Goal: Navigation & Orientation: Find specific page/section

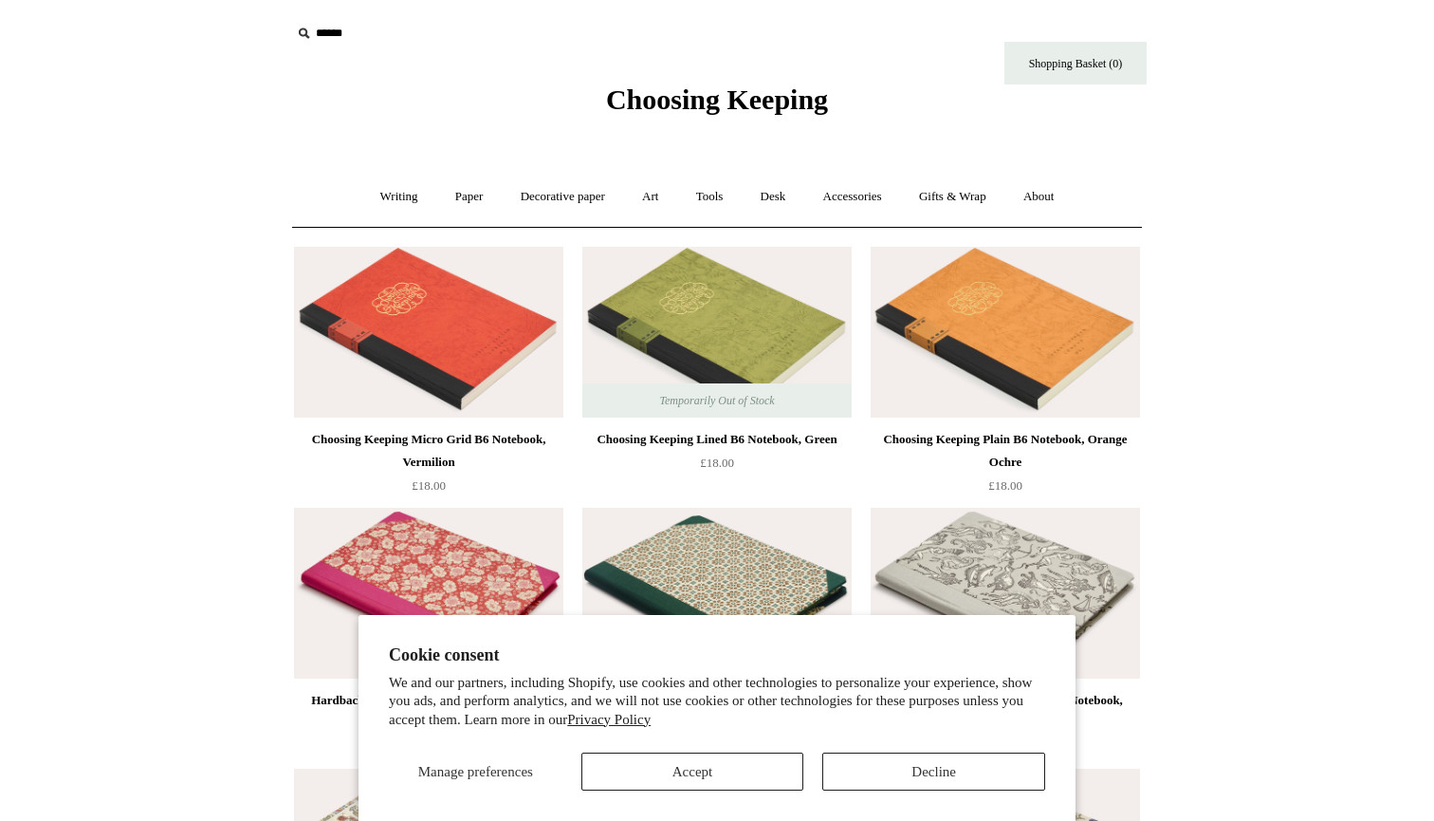
click at [744, 762] on button "Accept" at bounding box center [693, 771] width 223 height 38
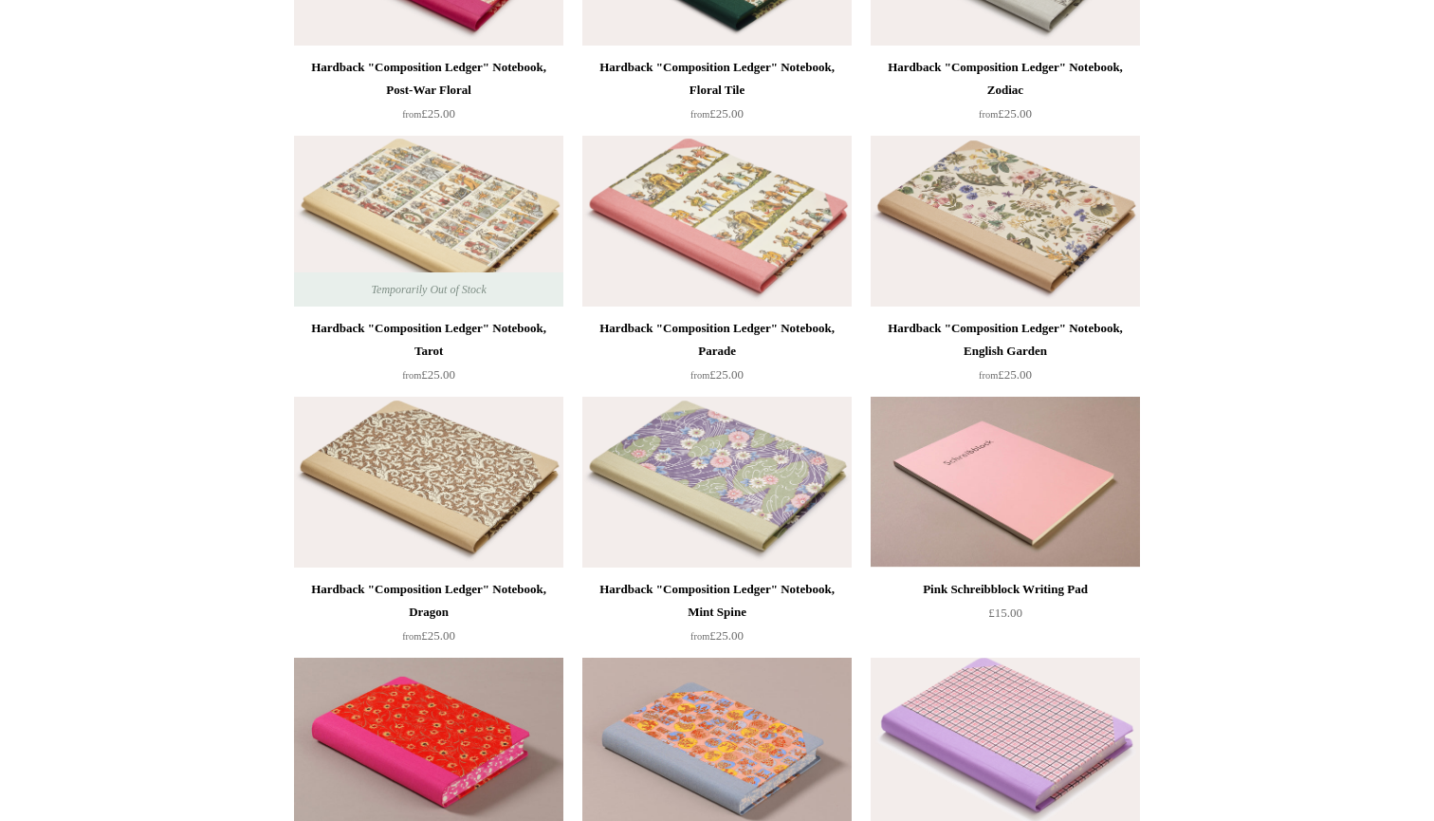
scroll to position [638, 0]
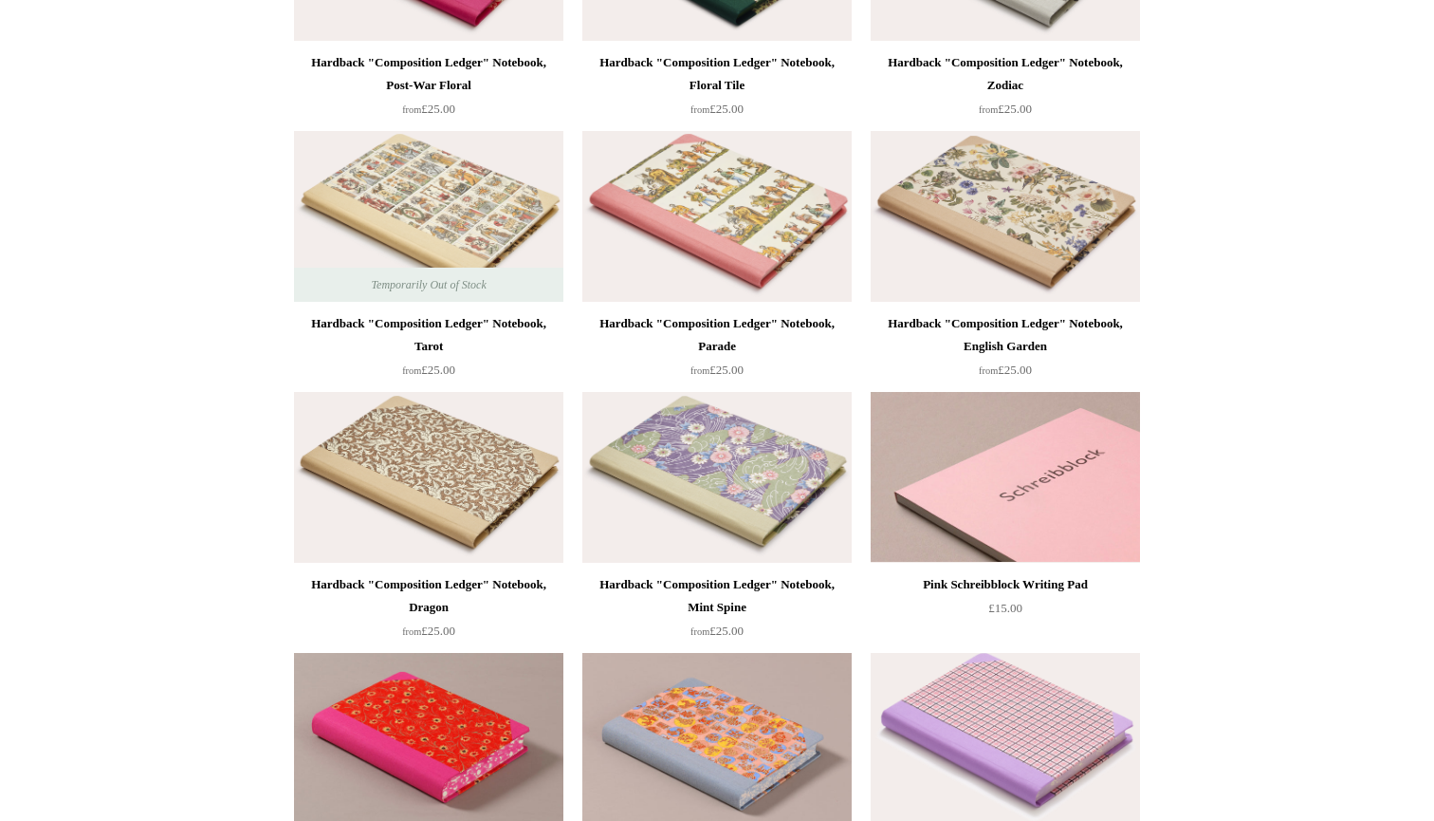
click at [972, 474] on img at bounding box center [1005, 477] width 269 height 171
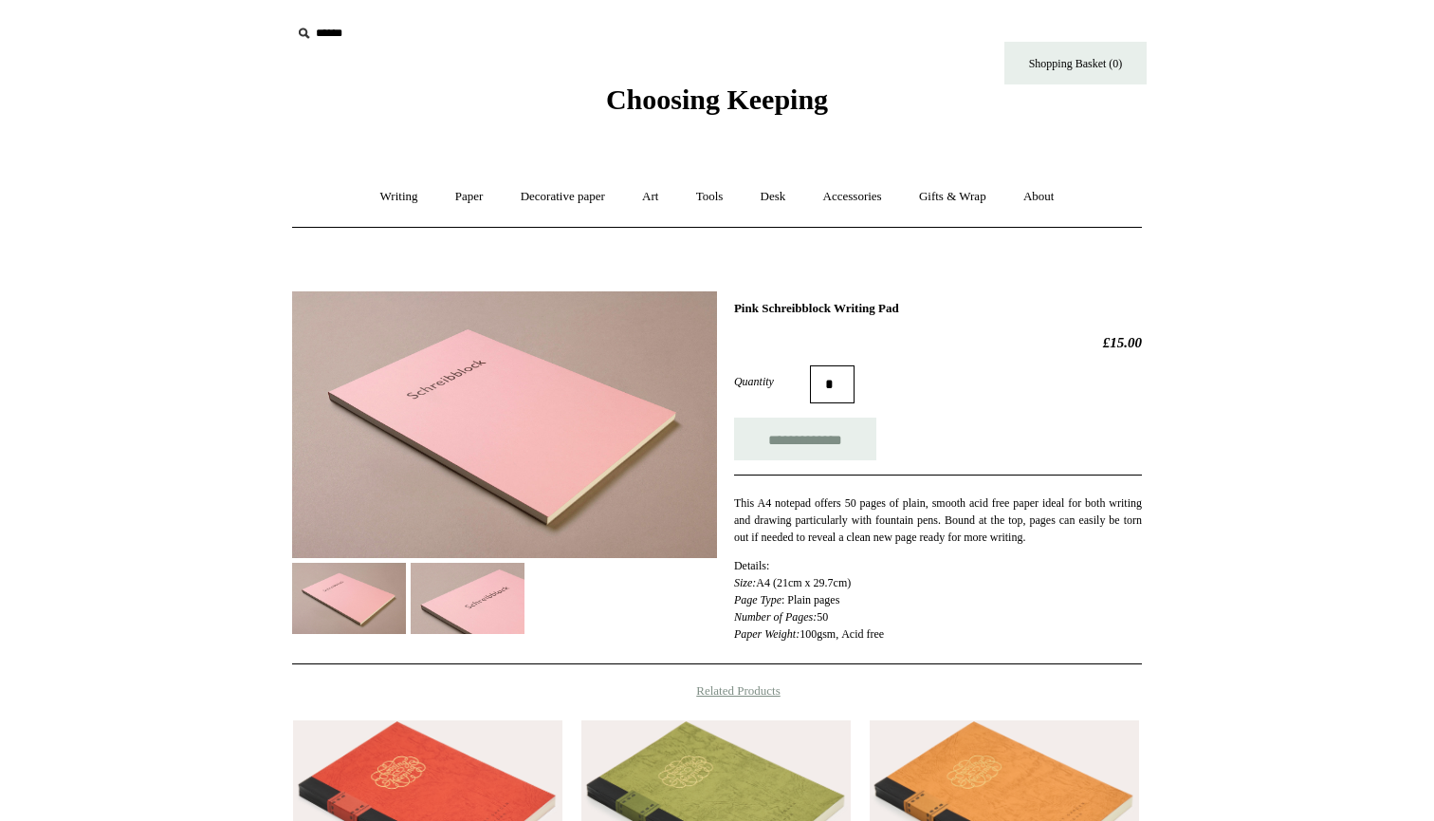
click at [487, 613] on img at bounding box center [468, 598] width 114 height 71
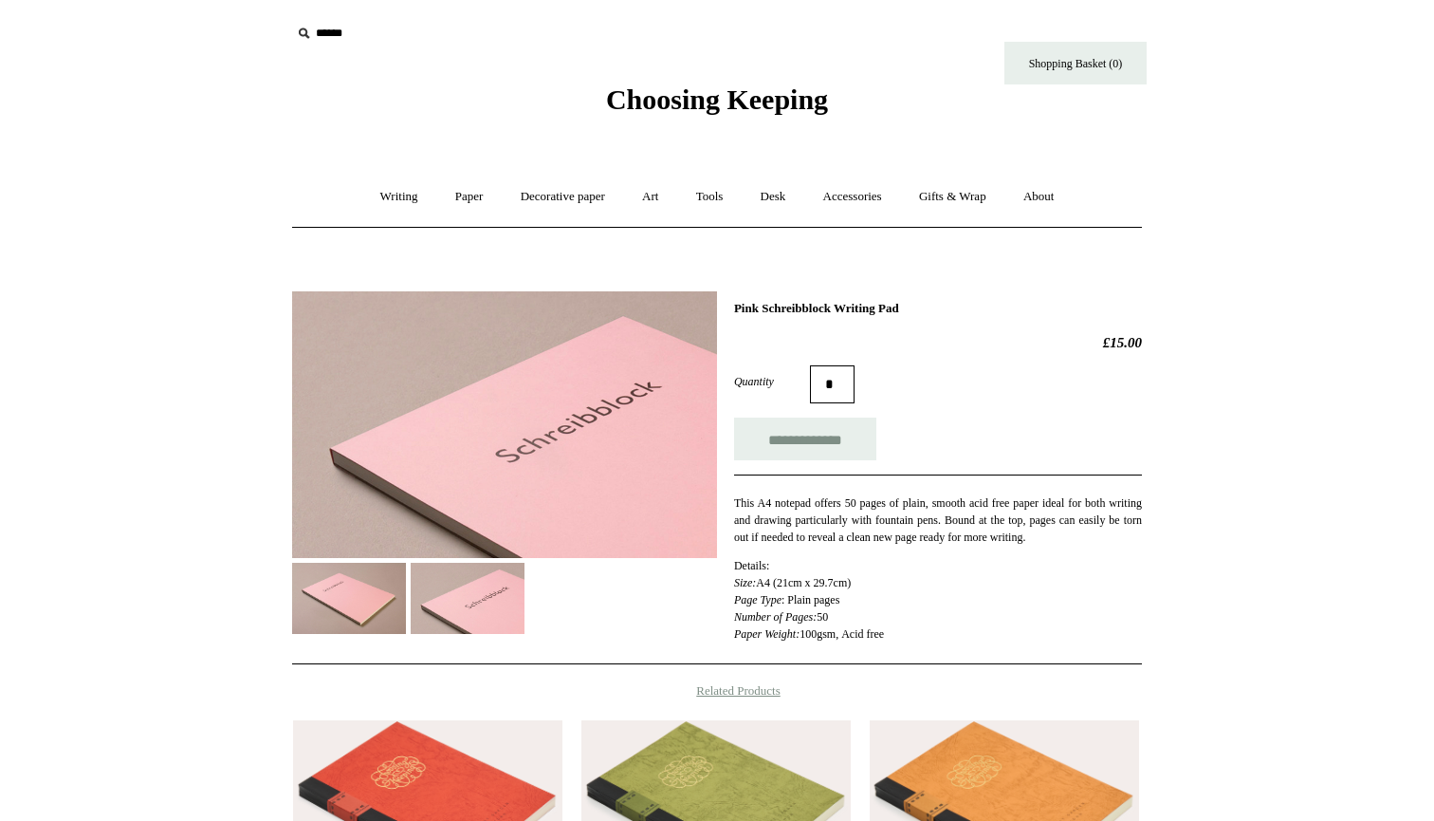
click at [375, 595] on img at bounding box center [349, 598] width 114 height 71
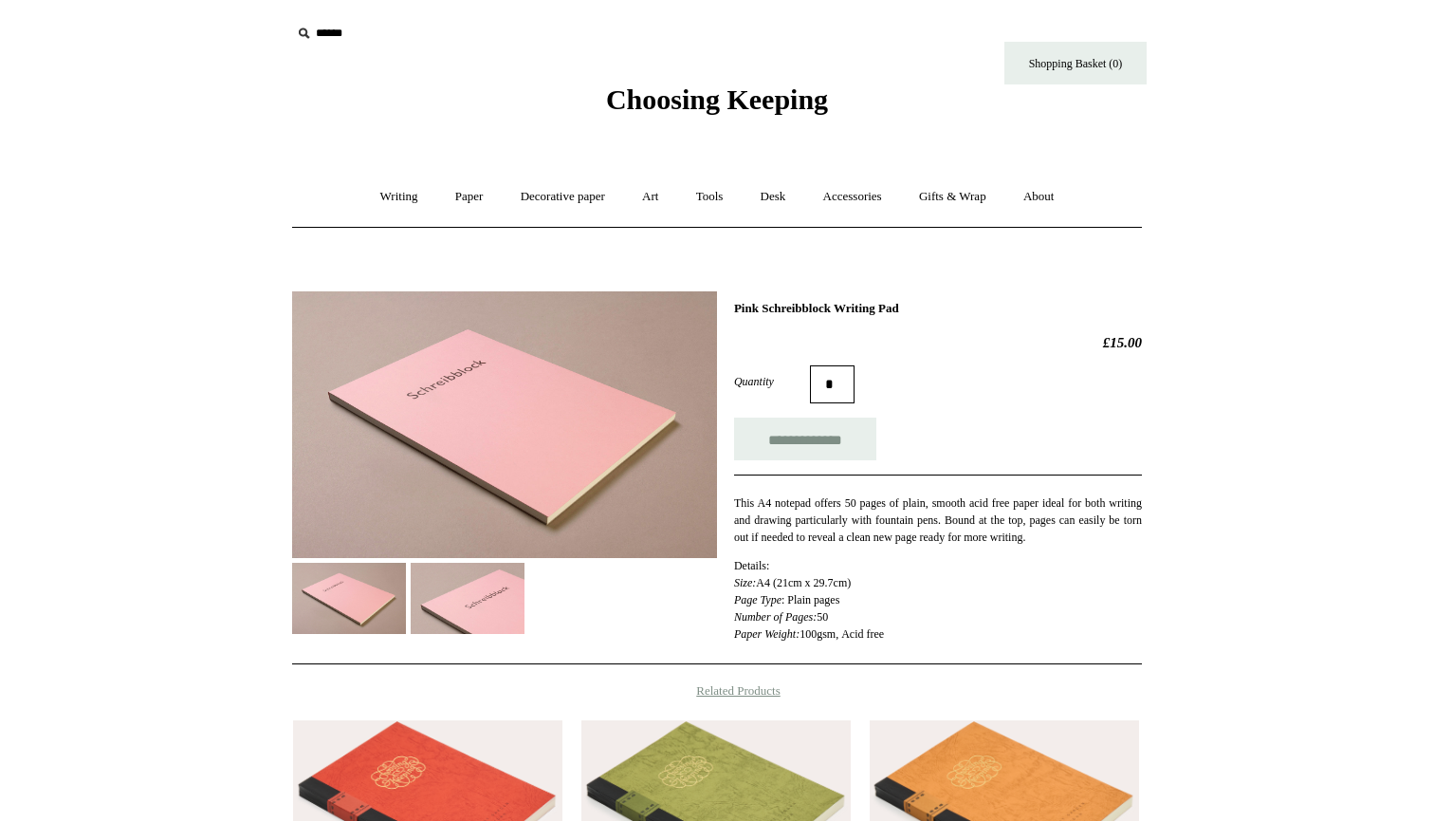
click at [499, 593] on img at bounding box center [468, 598] width 114 height 71
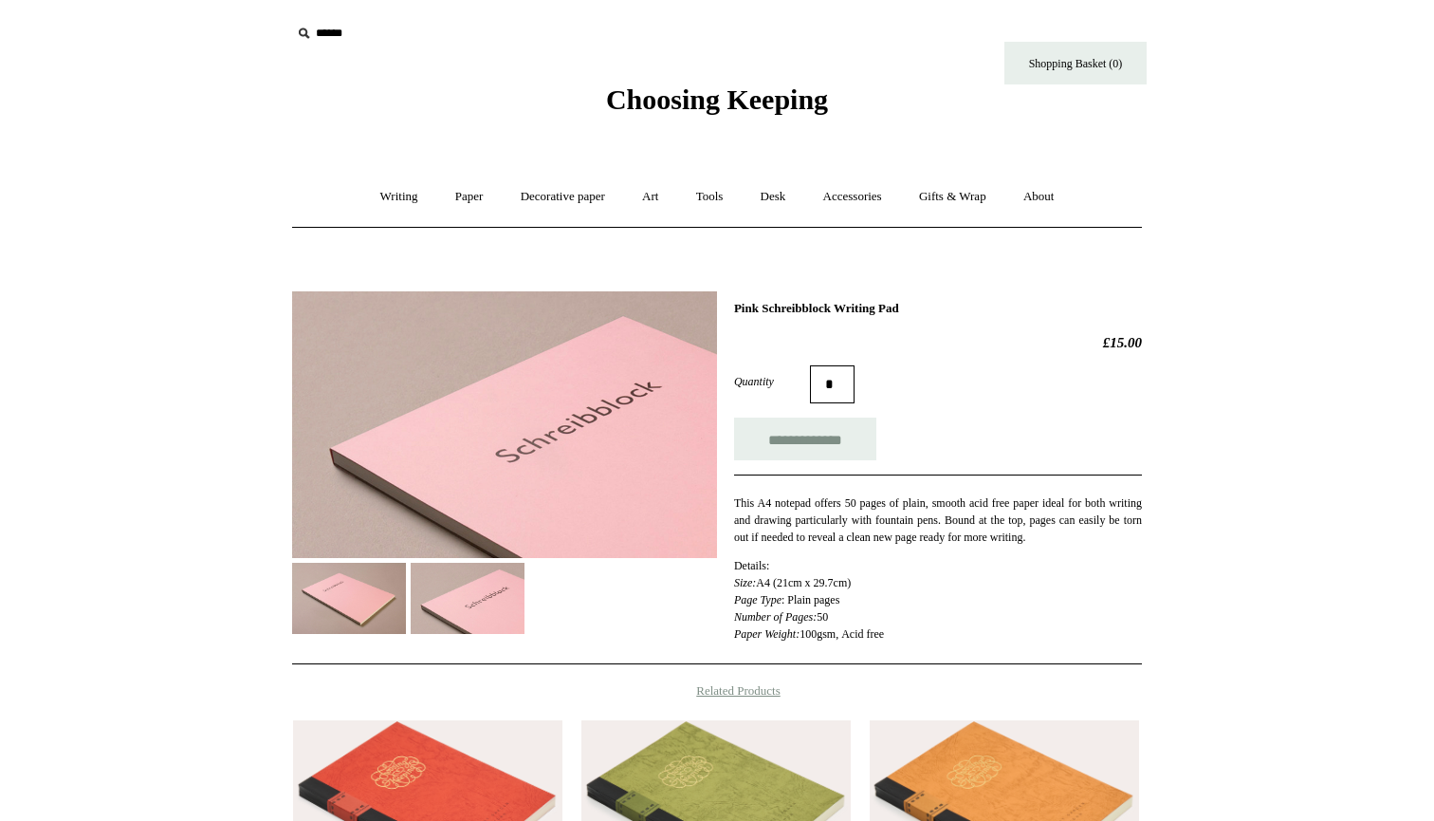
click at [370, 602] on img at bounding box center [349, 598] width 114 height 71
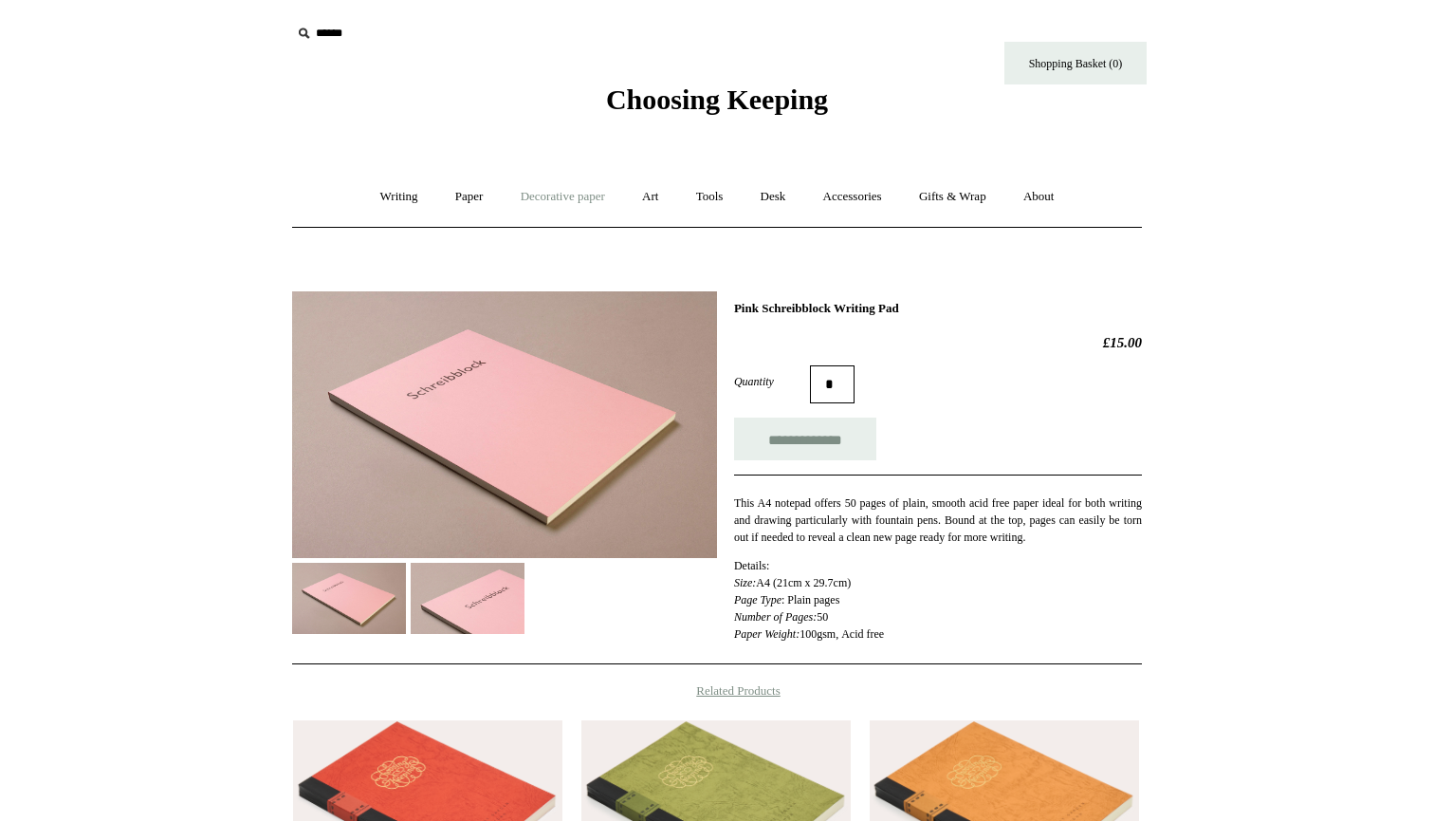
click at [545, 191] on link "Decorative paper +" at bounding box center [563, 197] width 119 height 50
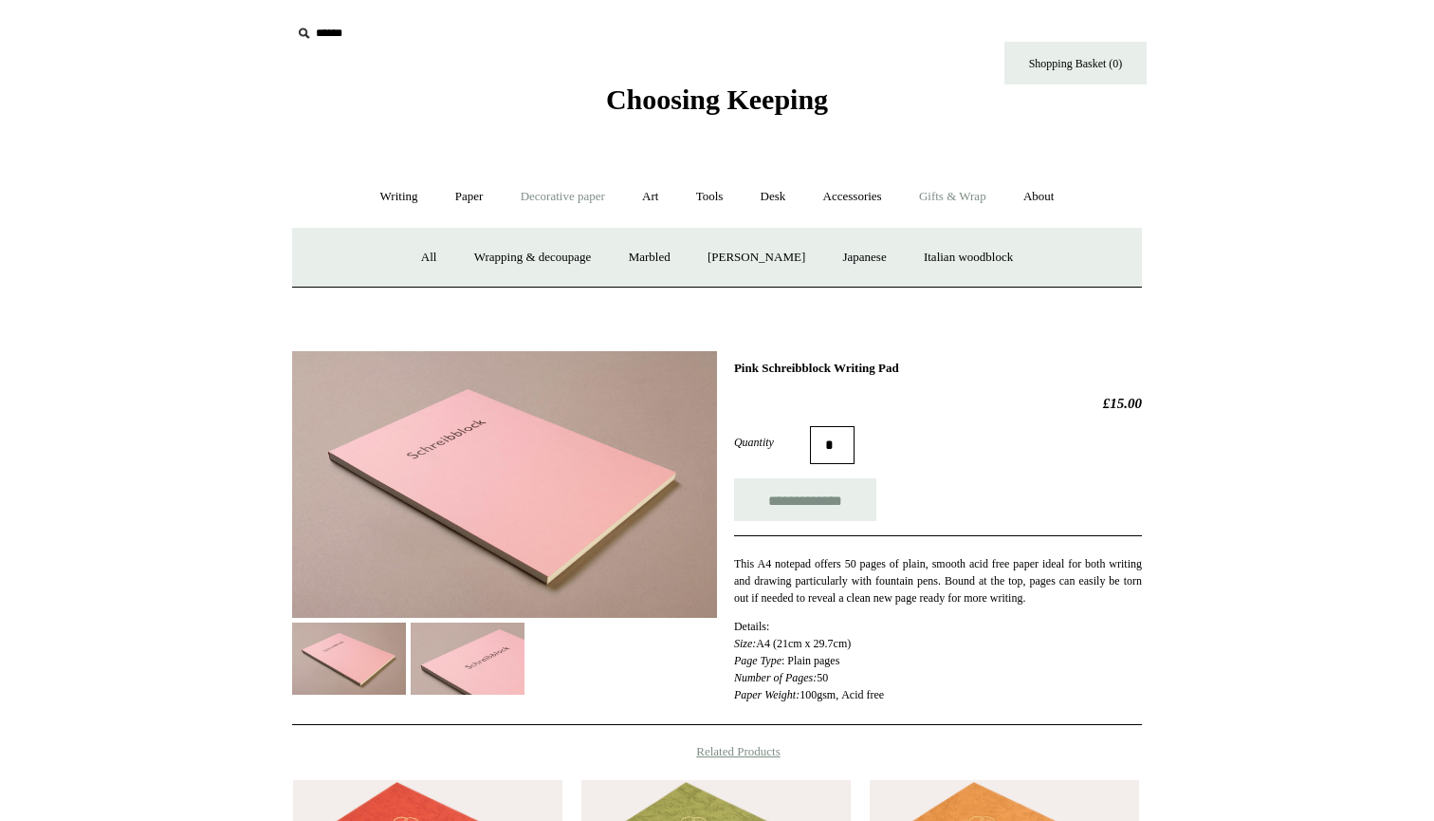
click at [964, 192] on link "Gifts & Wrap +" at bounding box center [953, 197] width 102 height 50
click at [509, 250] on link "Wrapping paper & Gift Bags" at bounding box center [529, 257] width 176 height 50
